Goal: Task Accomplishment & Management: Use online tool/utility

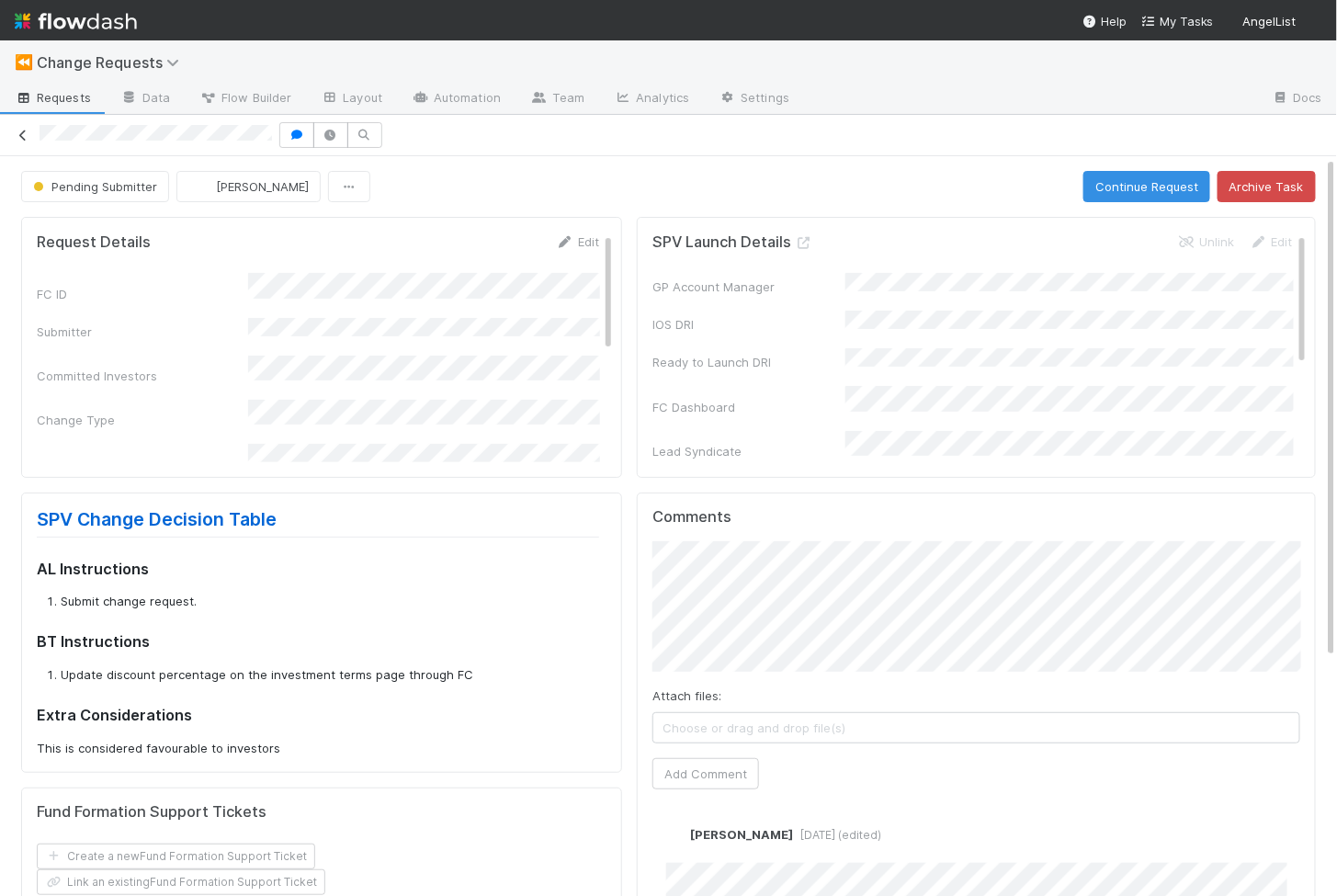
click at [23, 133] on icon at bounding box center [23, 135] width 19 height 12
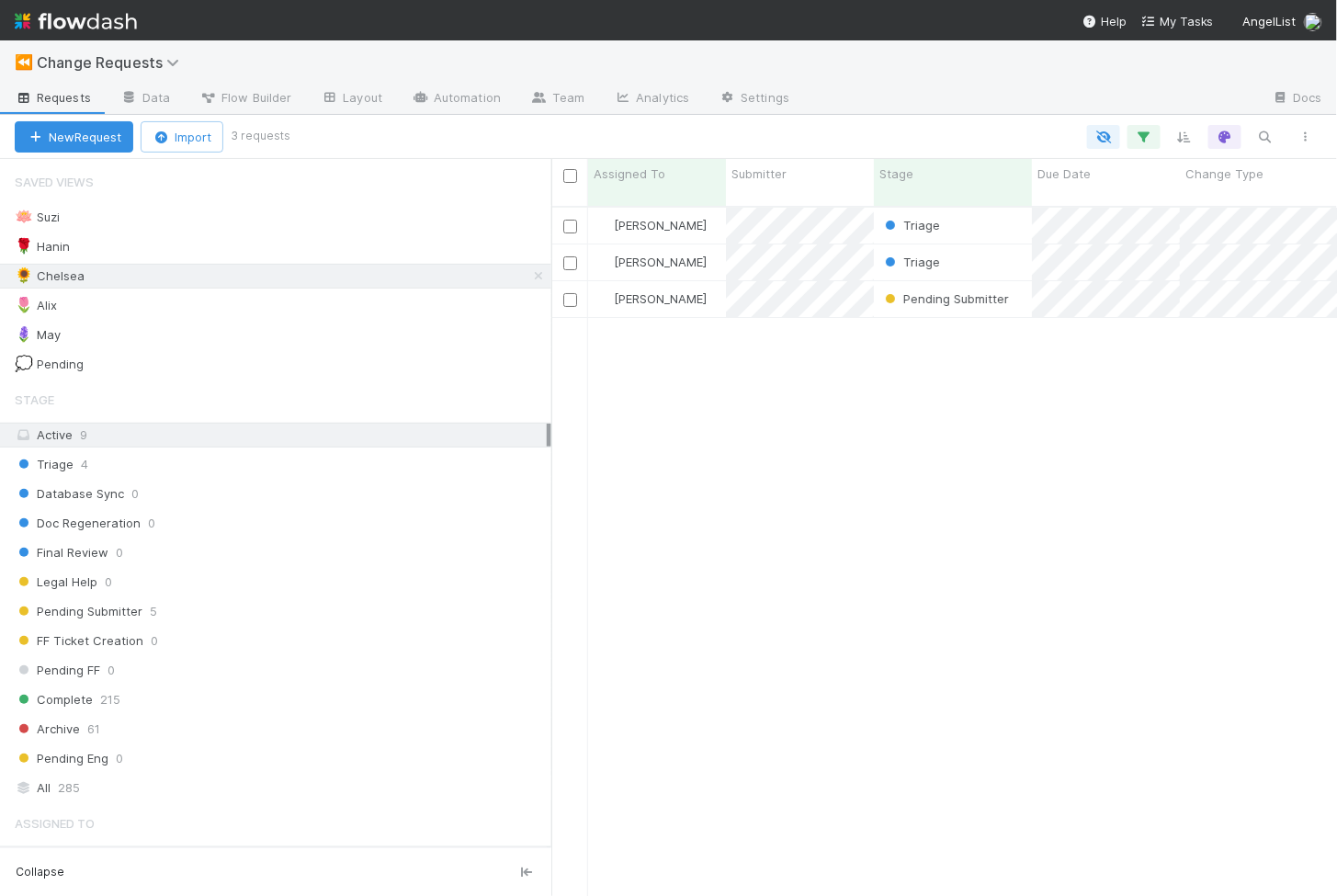
scroll to position [705, 785]
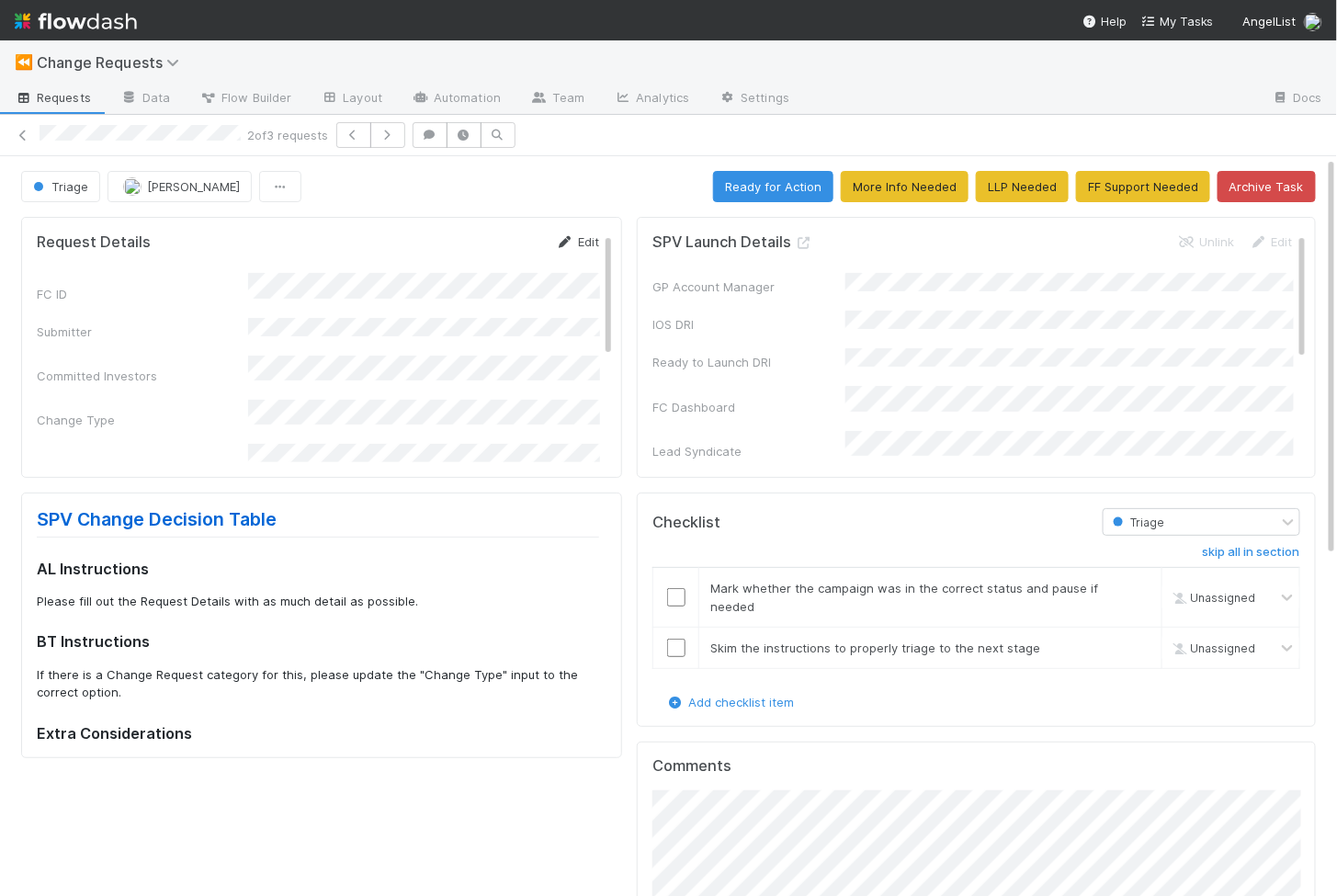
click at [574, 238] on link "Edit" at bounding box center [577, 242] width 43 height 15
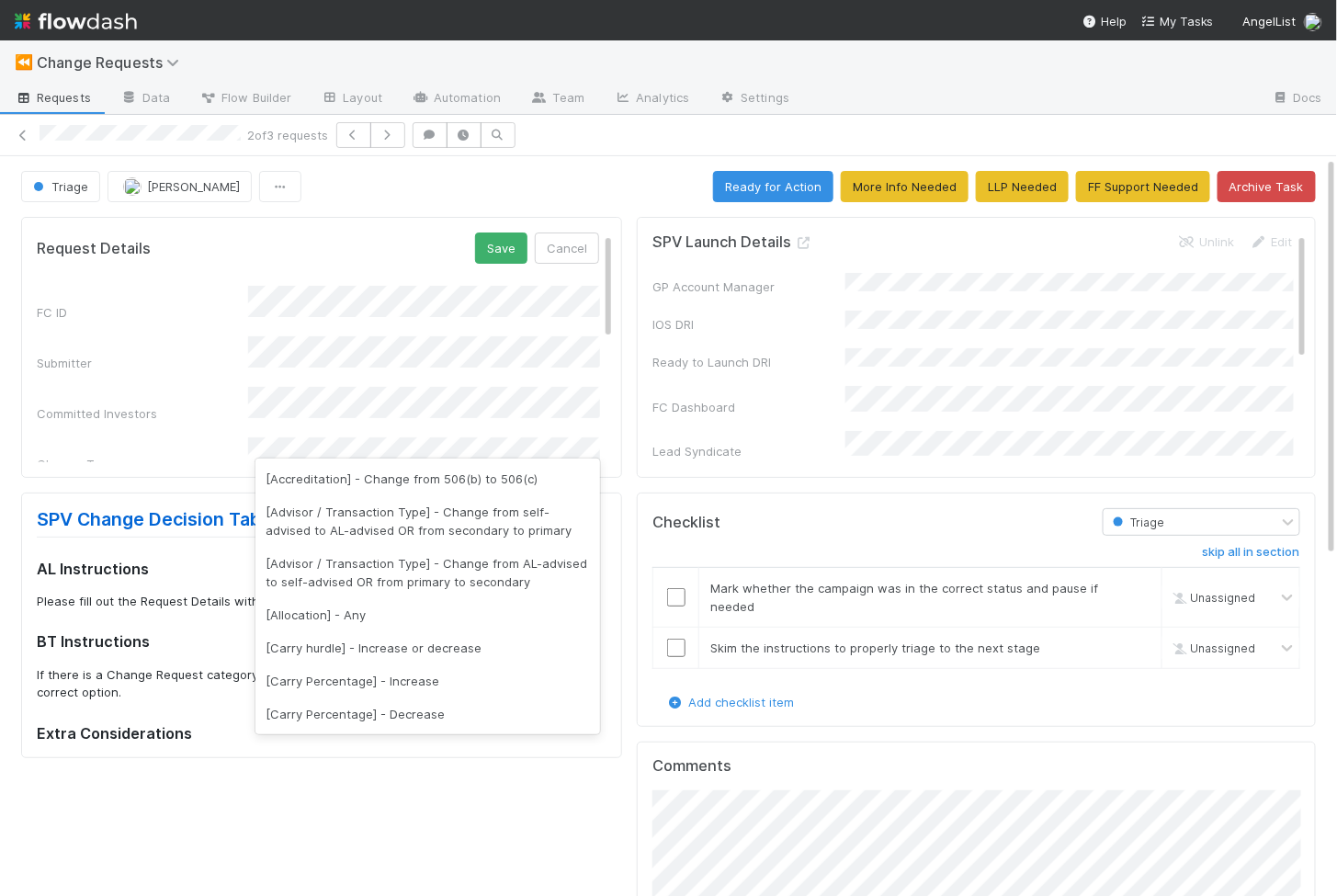
scroll to position [1763, 0]
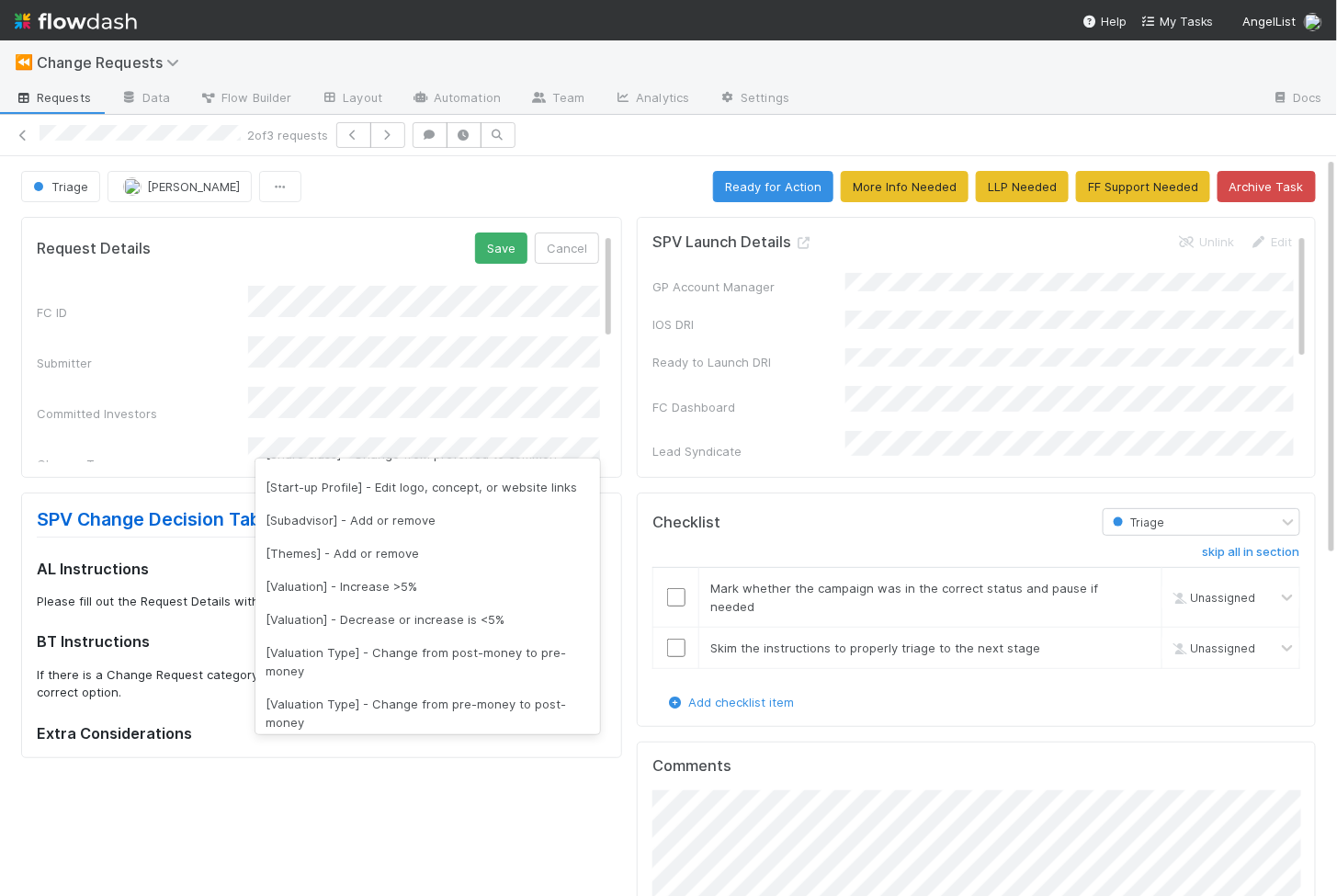
click at [221, 416] on div "FC ID Submitter Committed Investors Change Type Request Details Reason for Requ…" at bounding box center [317, 526] width 562 height 481
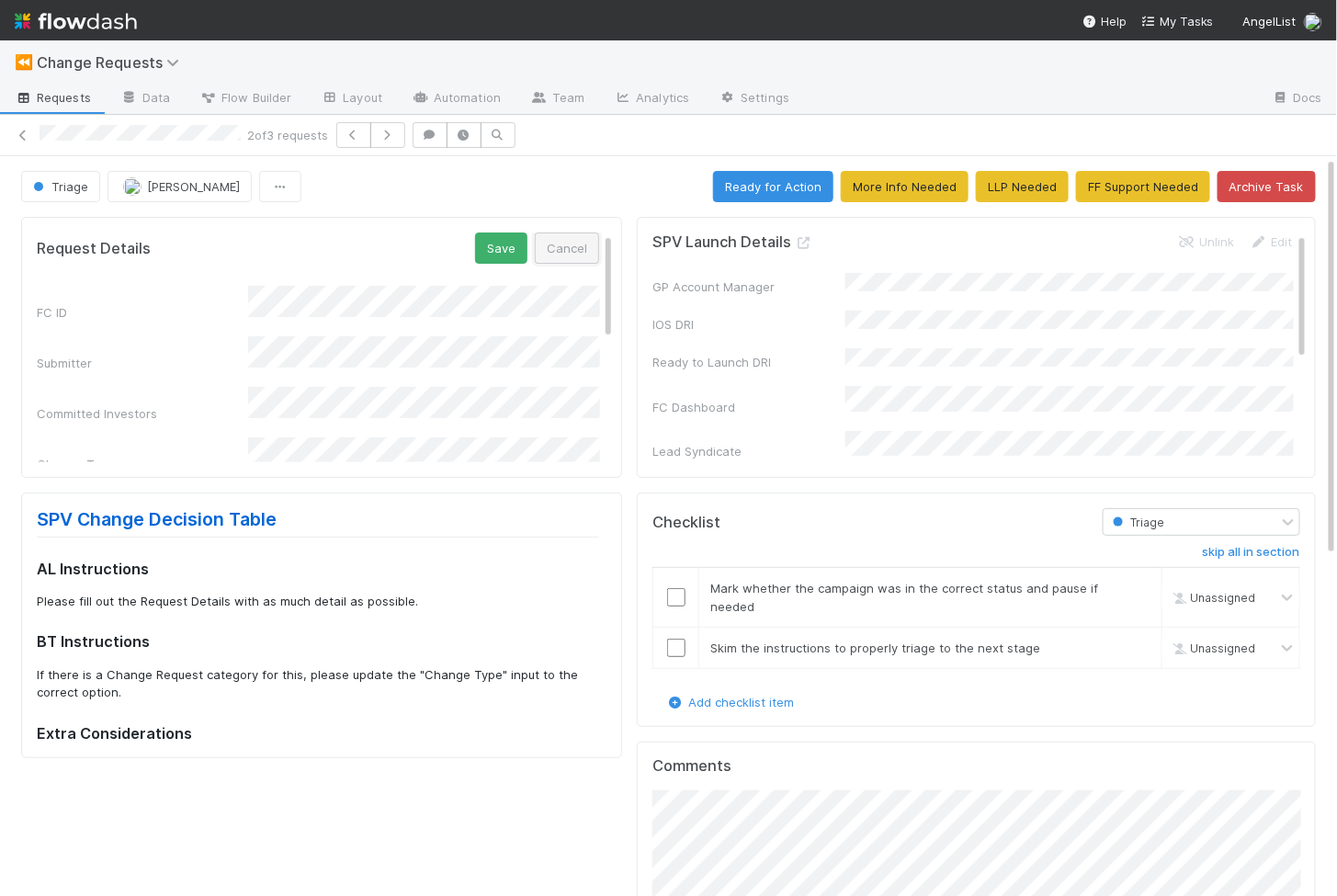
click at [570, 251] on button "Cancel" at bounding box center [567, 248] width 65 height 31
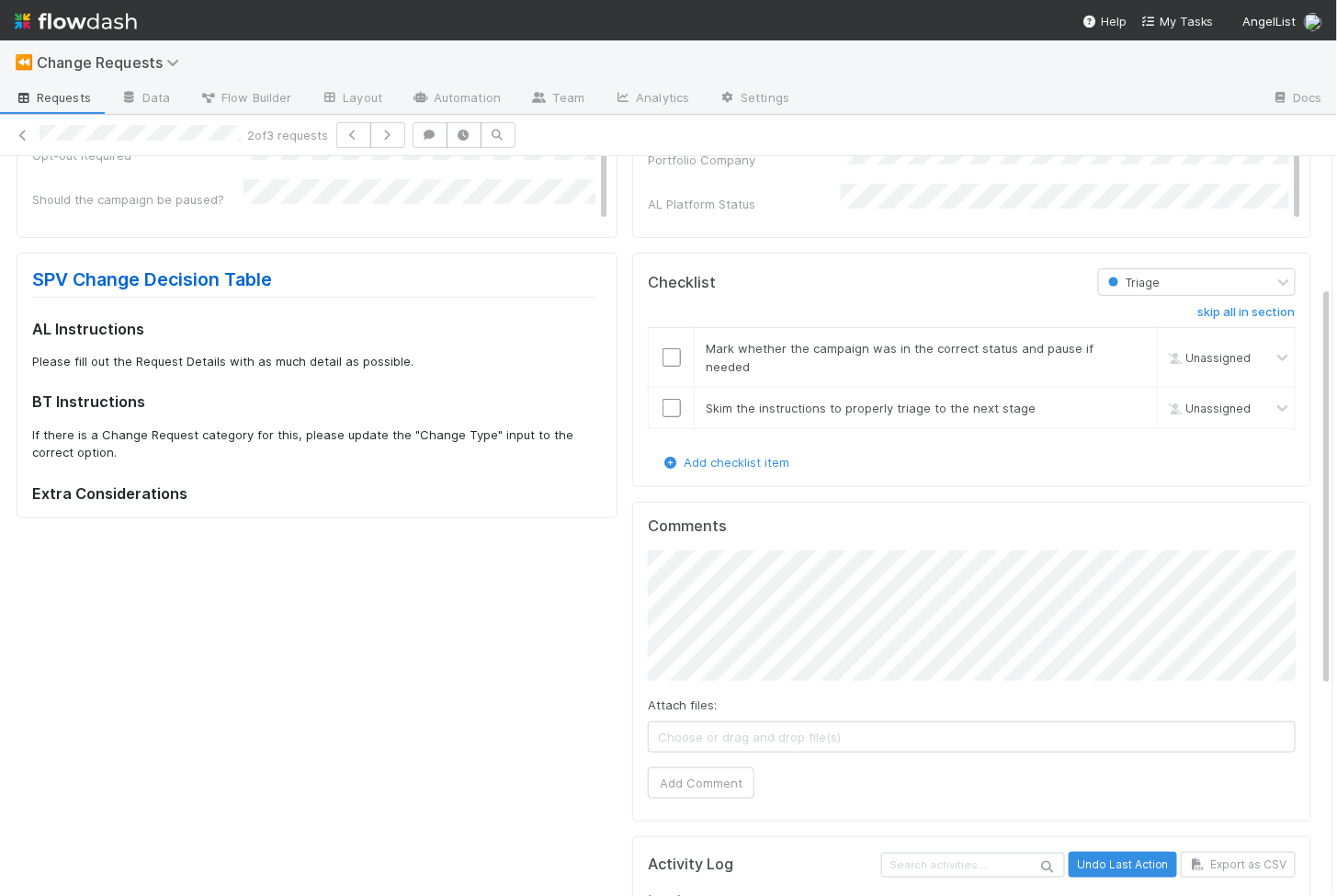
scroll to position [0, 0]
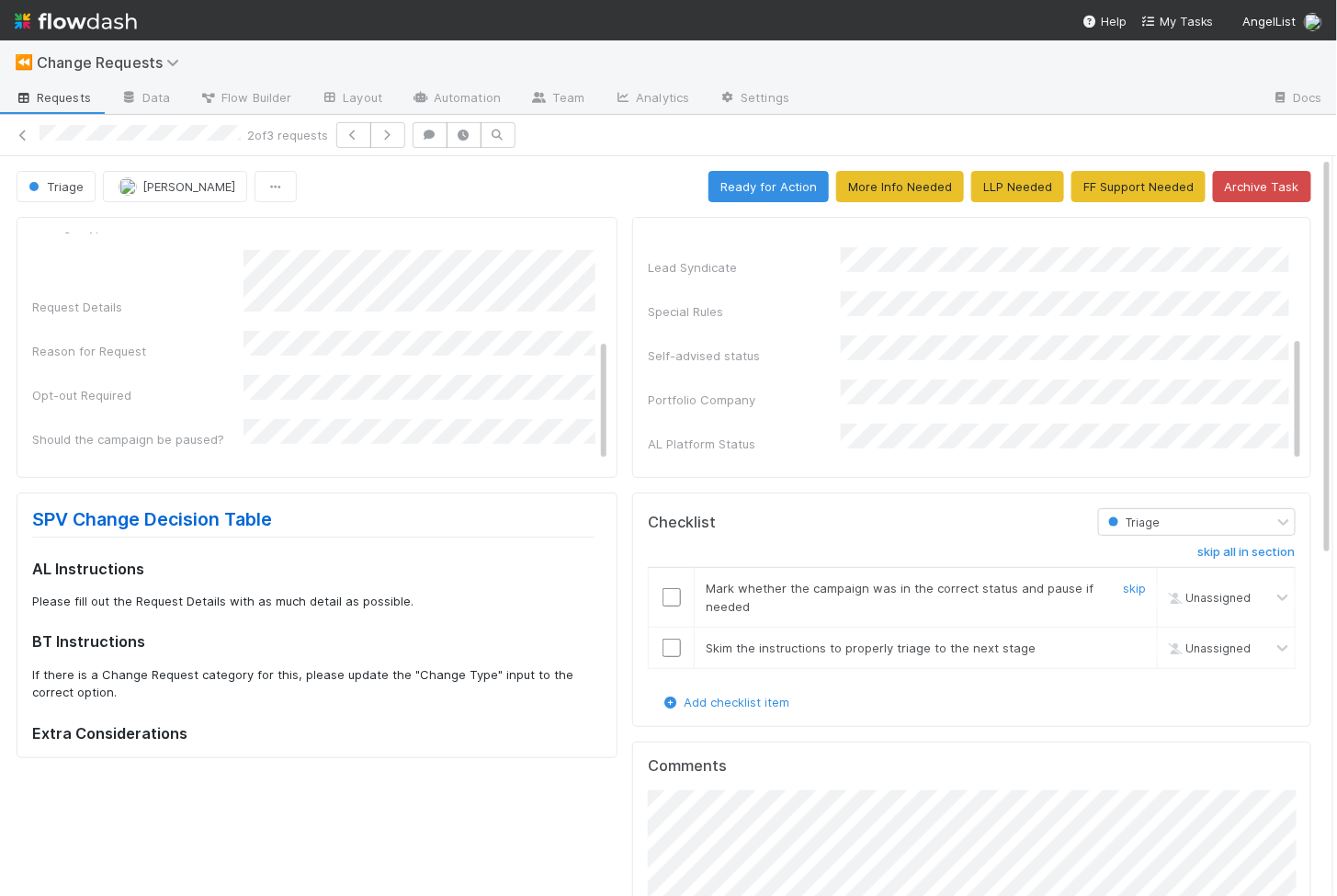
click at [670, 589] on input "checkbox" at bounding box center [672, 598] width 19 height 19
click at [669, 641] on input "checkbox" at bounding box center [672, 648] width 19 height 19
click at [751, 182] on button "Ready for Action" at bounding box center [768, 186] width 120 height 31
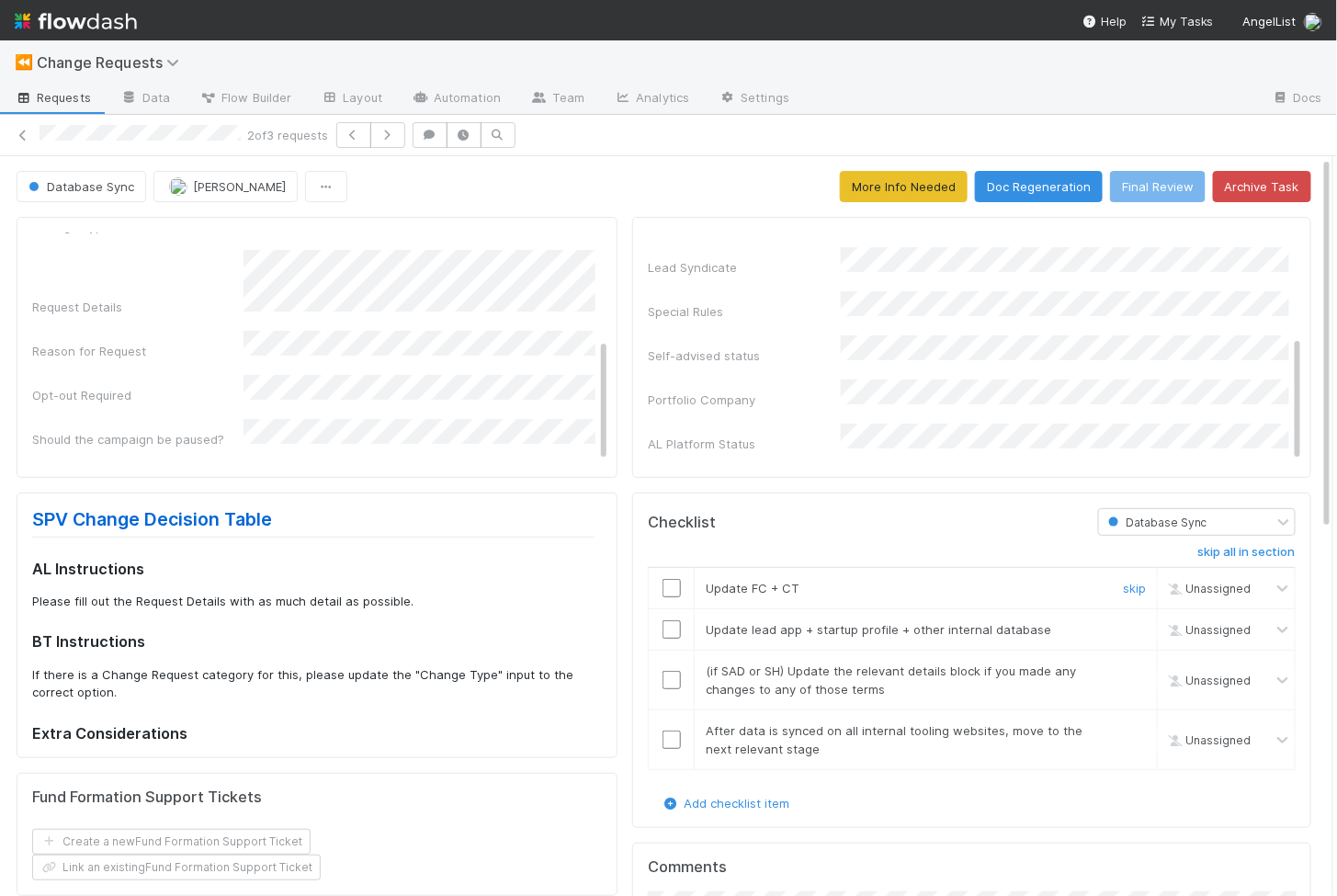
click at [672, 584] on input "checkbox" at bounding box center [672, 588] width 19 height 19
click at [676, 625] on input "checkbox" at bounding box center [672, 630] width 19 height 19
click at [680, 674] on div at bounding box center [671, 680] width 45 height 19
click at [668, 731] on input "checkbox" at bounding box center [672, 740] width 19 height 19
click at [668, 672] on input "checkbox" at bounding box center [672, 680] width 19 height 19
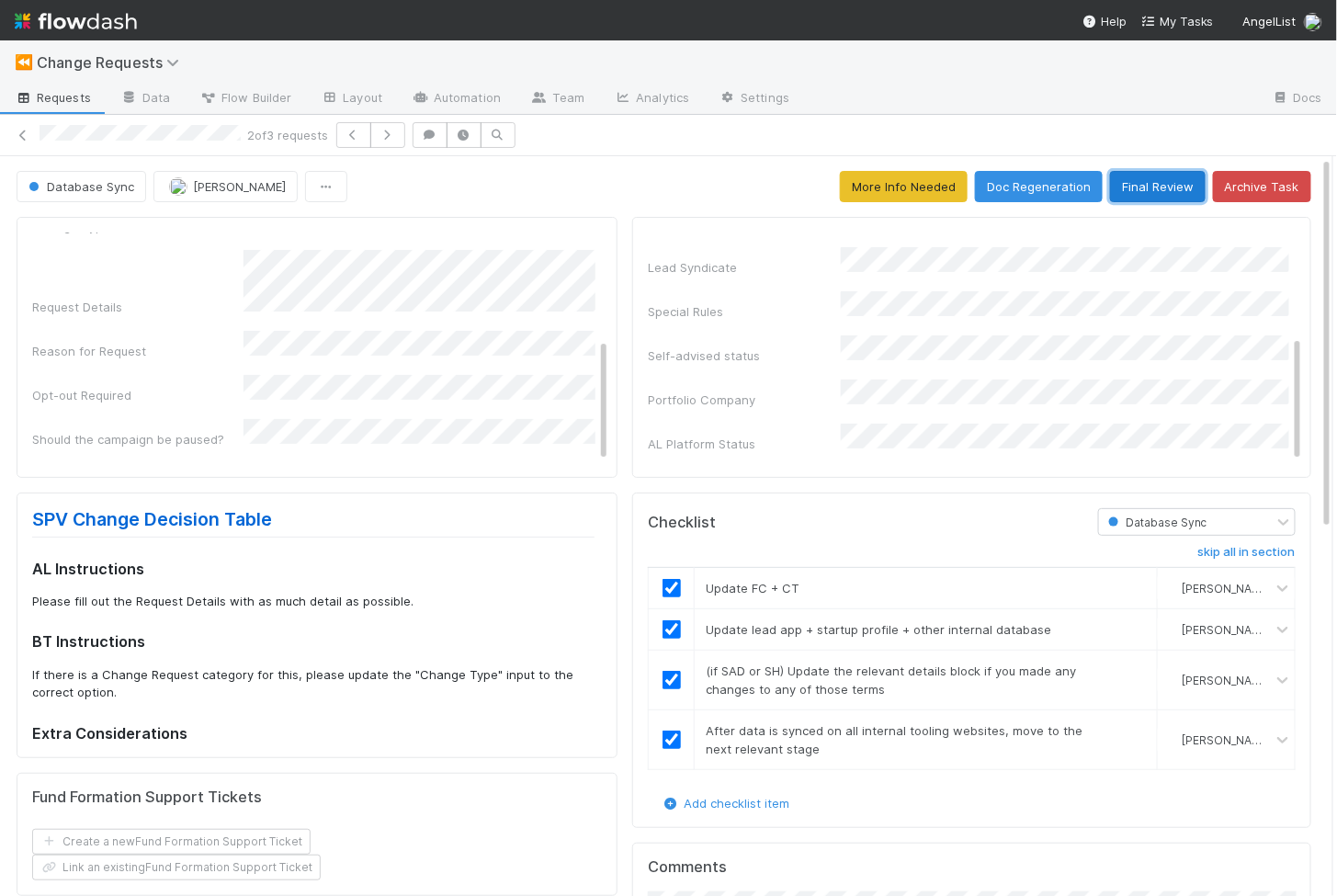
click at [1139, 180] on button "Final Review" at bounding box center [1158, 186] width 96 height 31
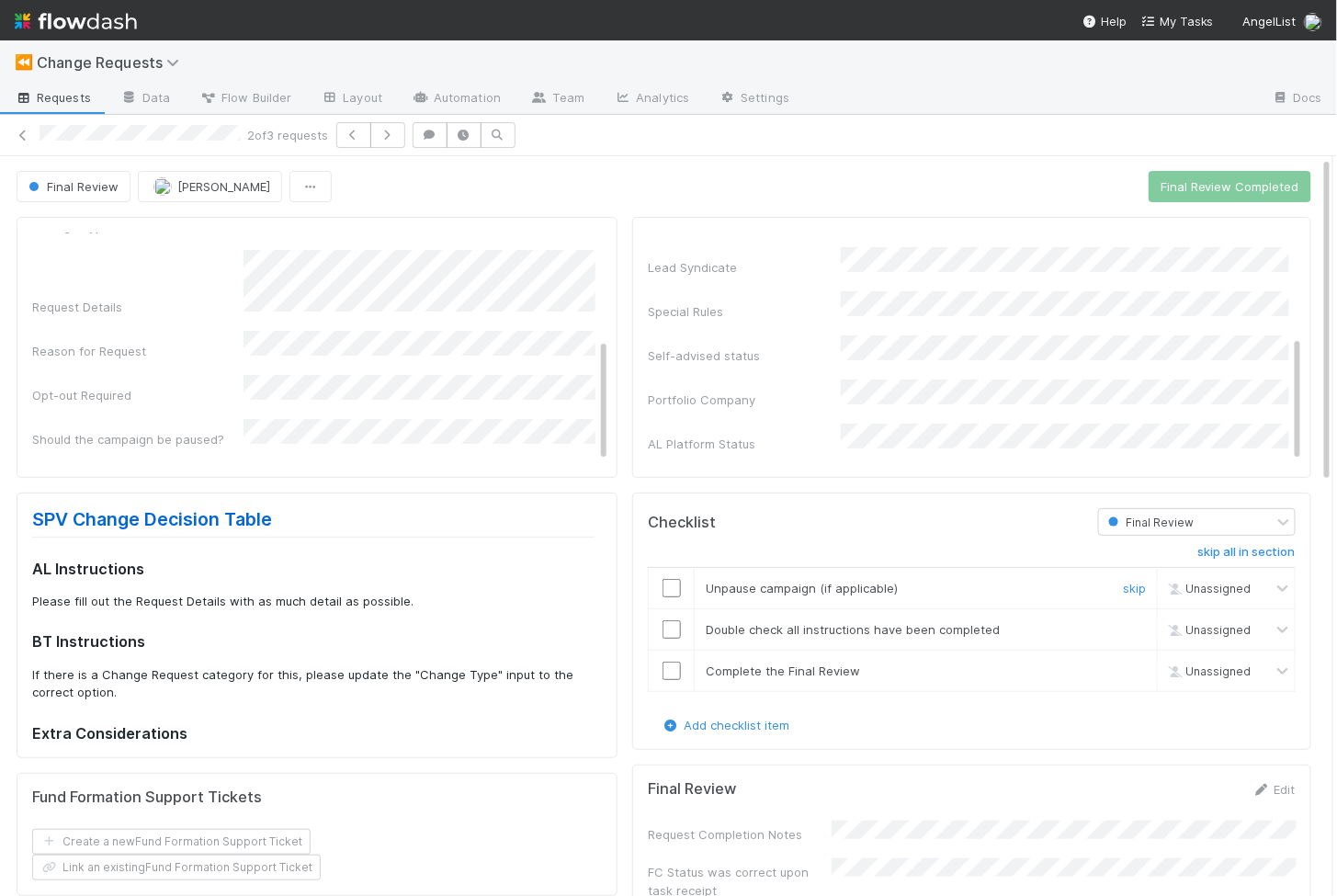
click at [669, 579] on input "checkbox" at bounding box center [672, 588] width 19 height 19
click at [669, 620] on input "checkbox" at bounding box center [672, 630] width 19 height 19
click at [669, 651] on td at bounding box center [671, 671] width 46 height 41
click at [669, 663] on input "checkbox" at bounding box center [672, 671] width 19 height 19
click at [669, 579] on input "checkbox" at bounding box center [672, 588] width 19 height 19
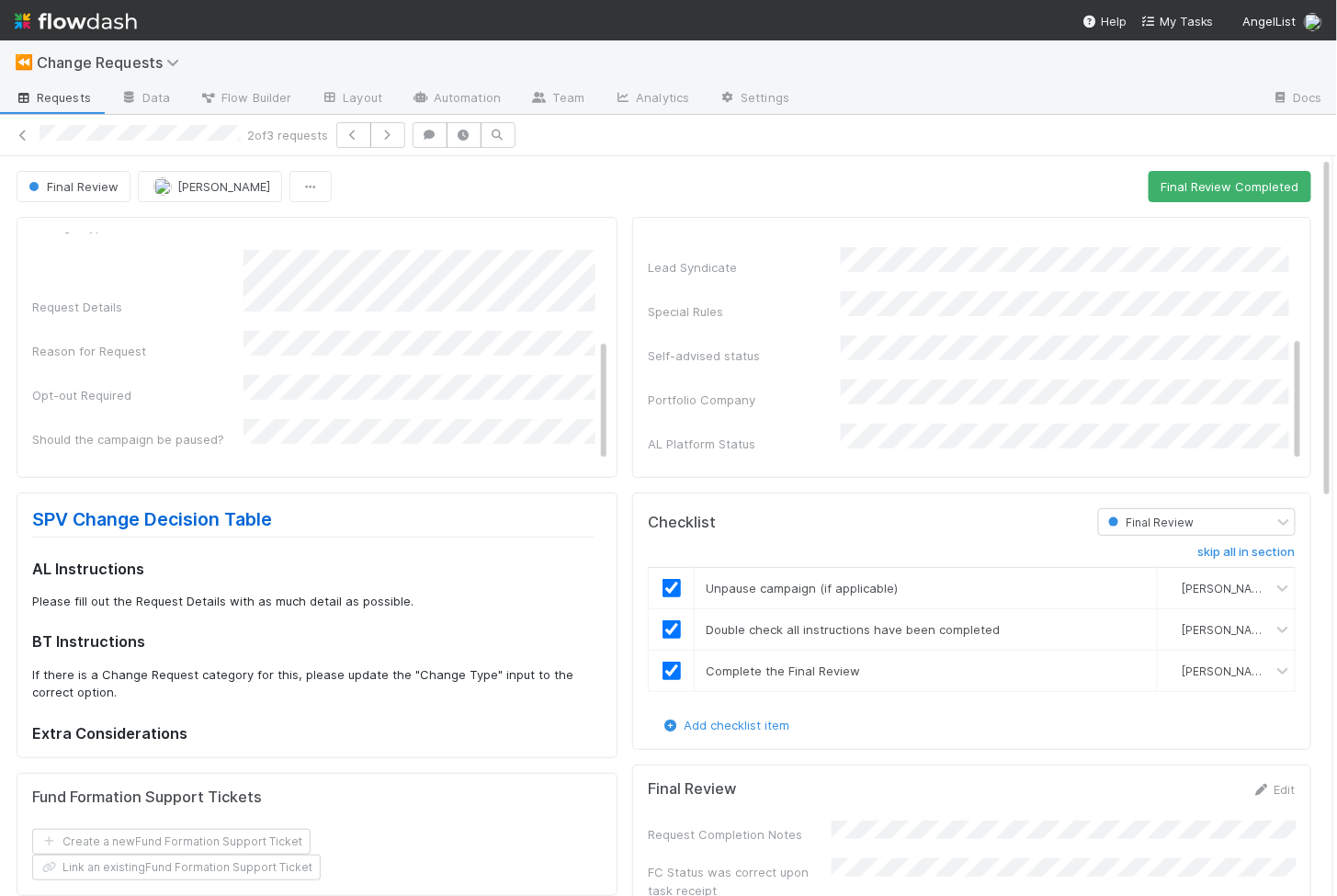
click at [1234, 184] on button "Final Review Completed" at bounding box center [1229, 186] width 162 height 31
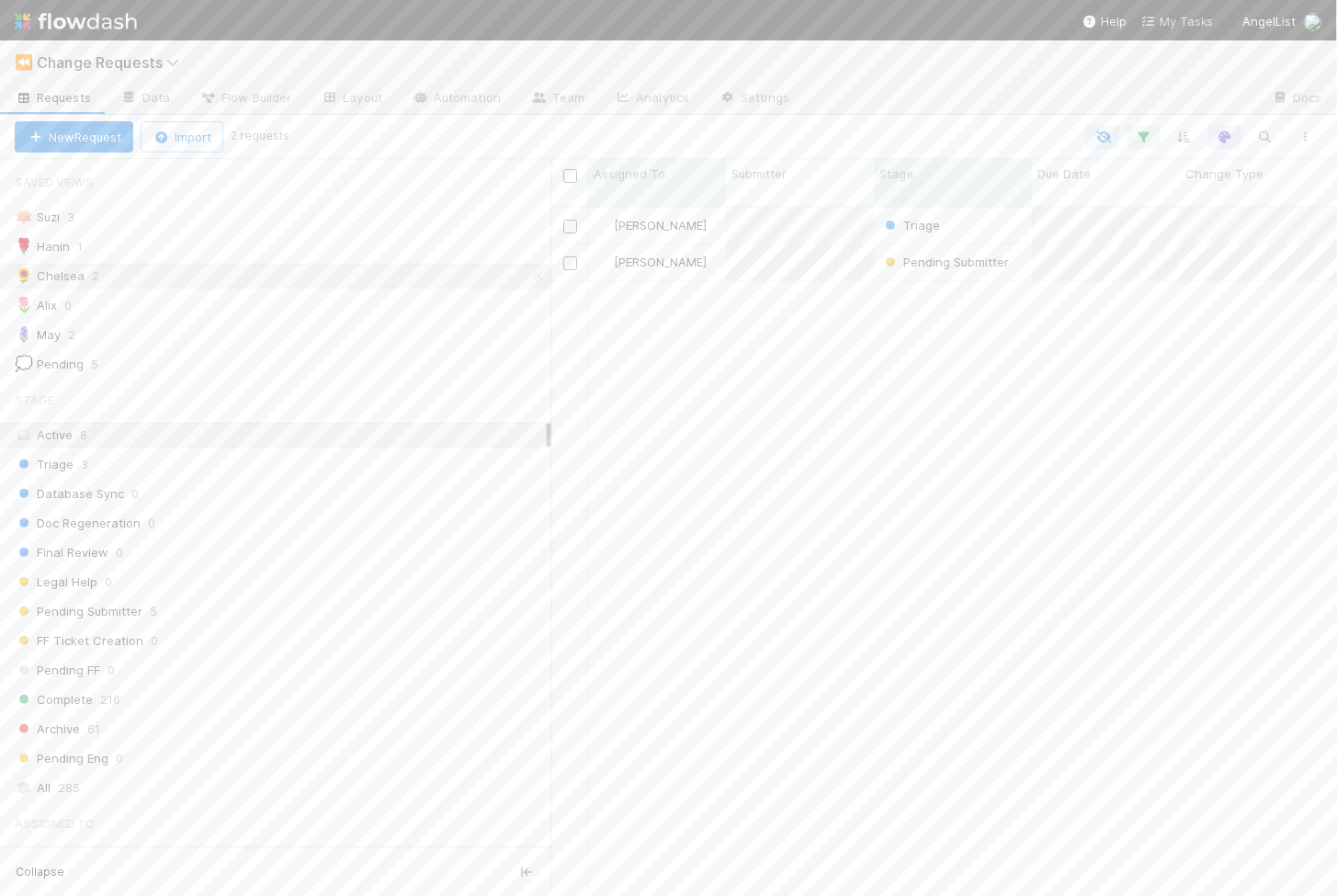
scroll to position [1, 1]
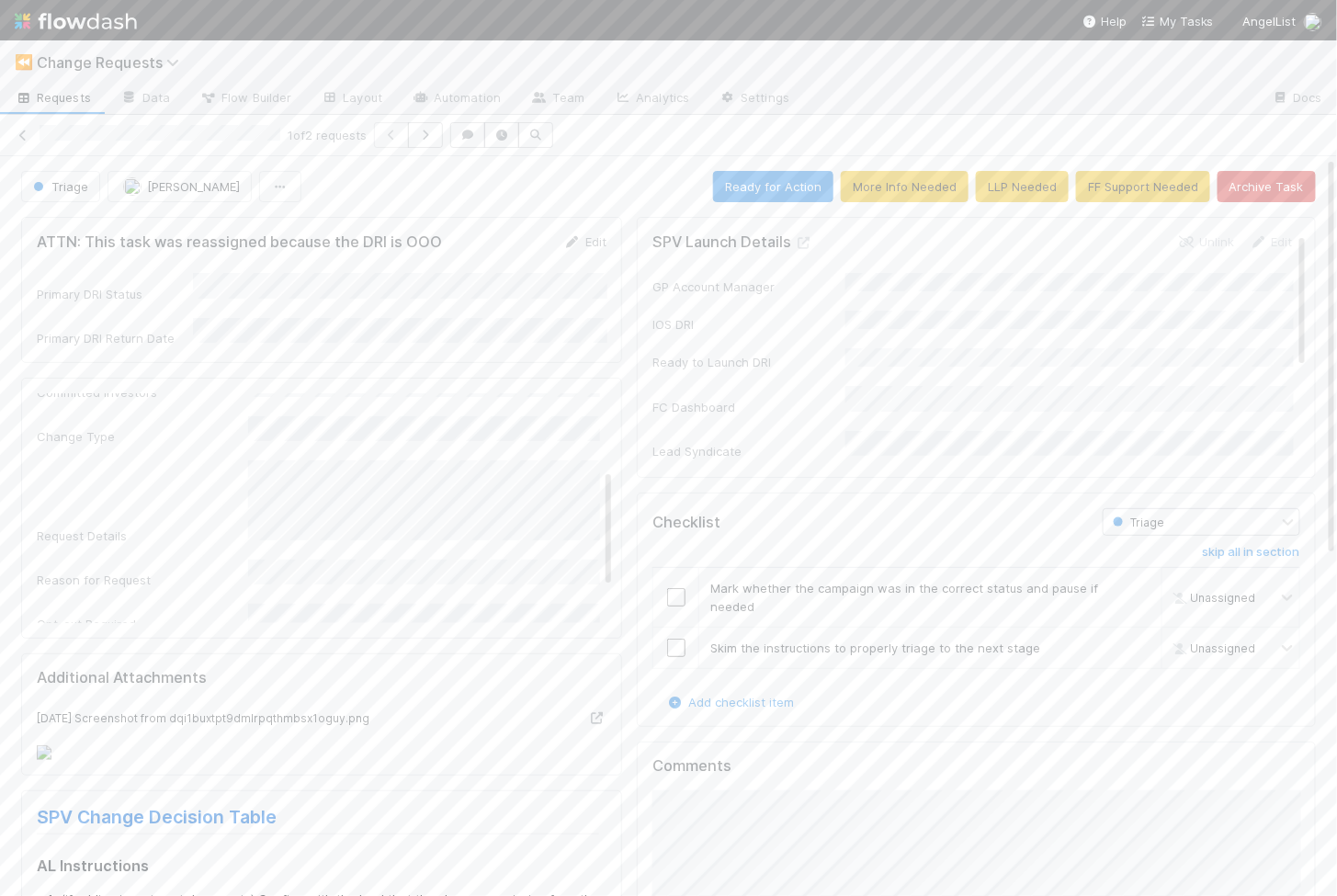
scroll to position [147, 0]
